Goal: Navigation & Orientation: Find specific page/section

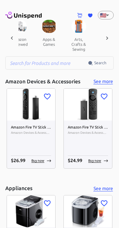
scroll to position [0, 726]
click at [50, 47] on button "apps & games" at bounding box center [48, 42] width 30 height 18
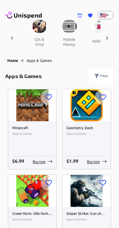
scroll to position [0, 824]
click at [65, 47] on button "mobile money" at bounding box center [69, 42] width 30 height 18
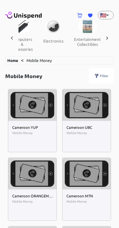
scroll to position [0, 354]
click at [51, 43] on button "electronics" at bounding box center [53, 41] width 31 height 16
